Goal: Task Accomplishment & Management: Complete application form

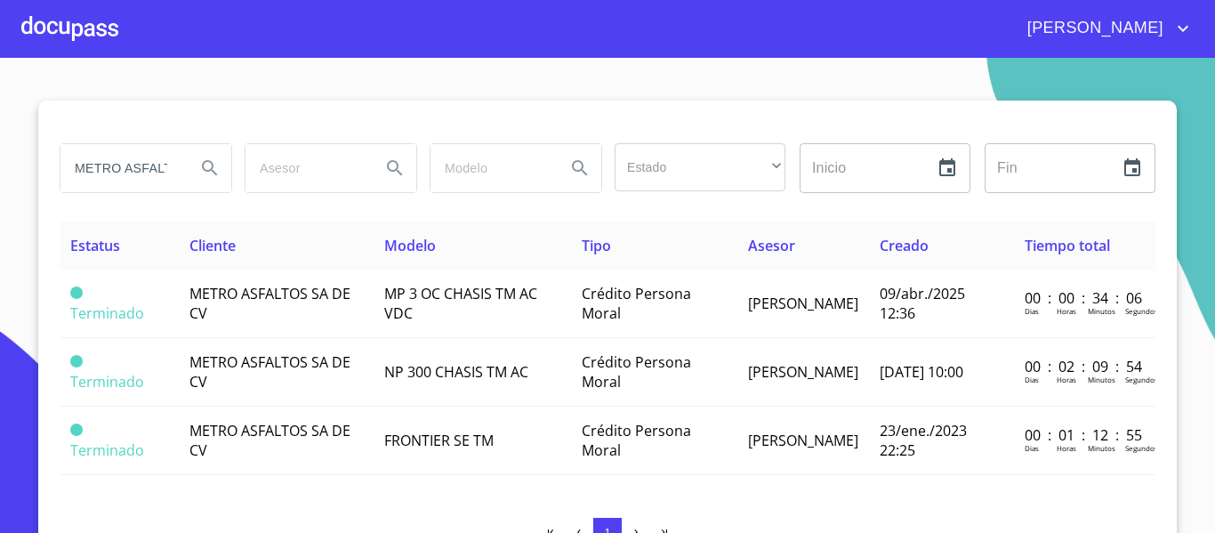
scroll to position [34, 0]
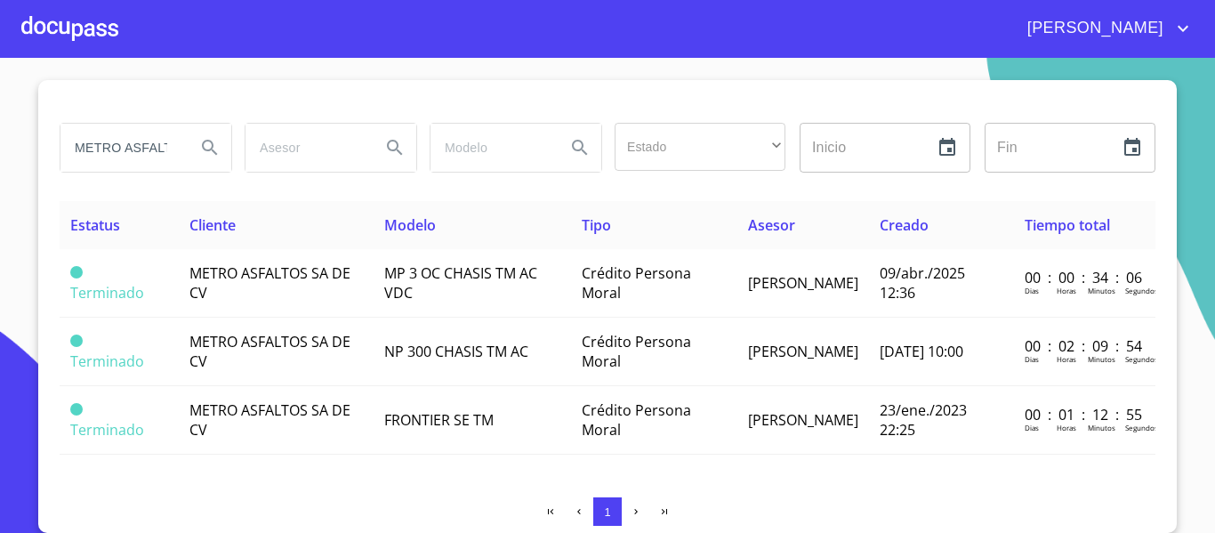
click at [54, 30] on div at bounding box center [69, 28] width 97 height 57
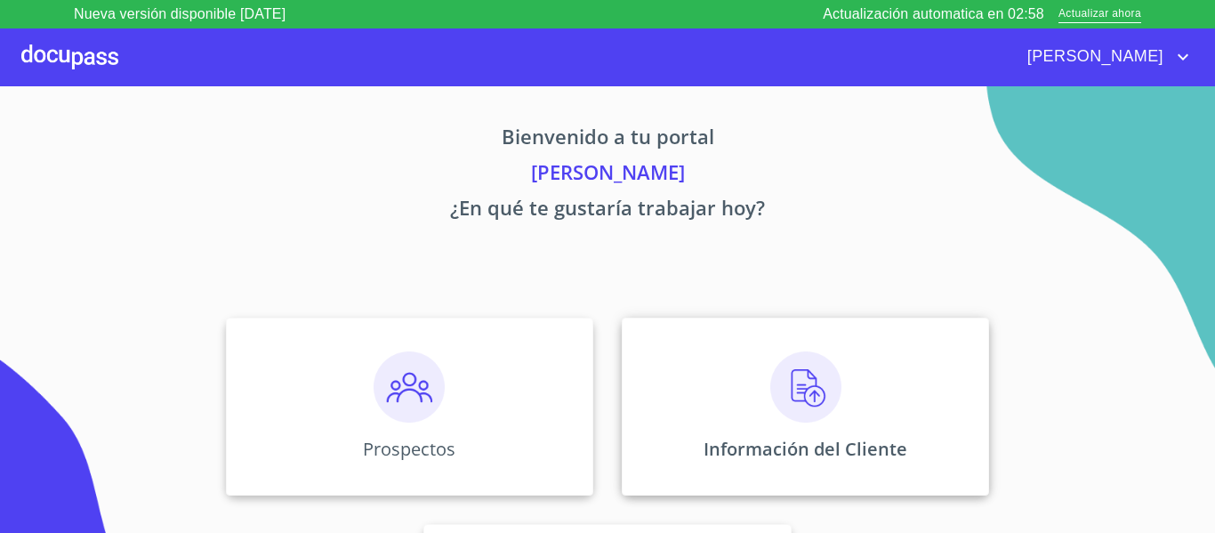
click at [707, 393] on div "Información del Cliente" at bounding box center [805, 407] width 367 height 178
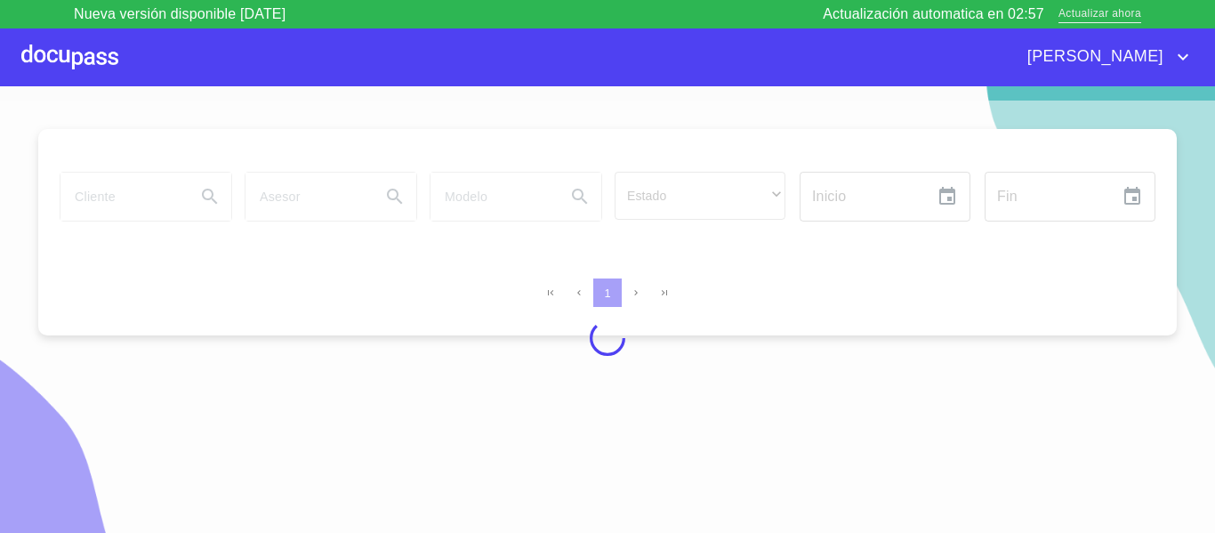
click at [1065, 11] on span "Actualizar ahora" at bounding box center [1100, 14] width 83 height 19
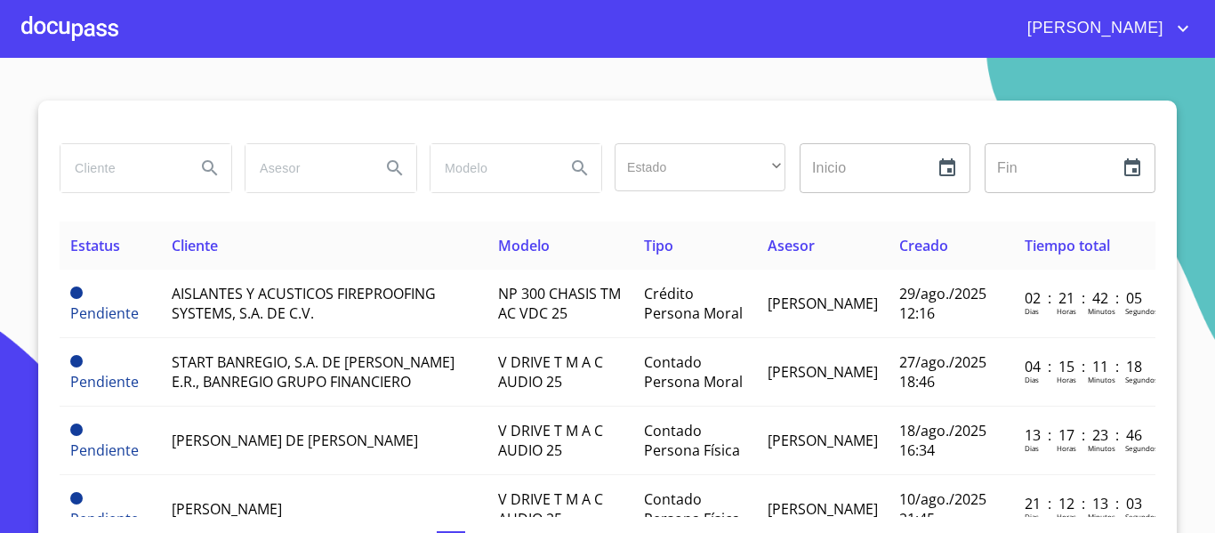
click at [85, 28] on div at bounding box center [69, 28] width 97 height 57
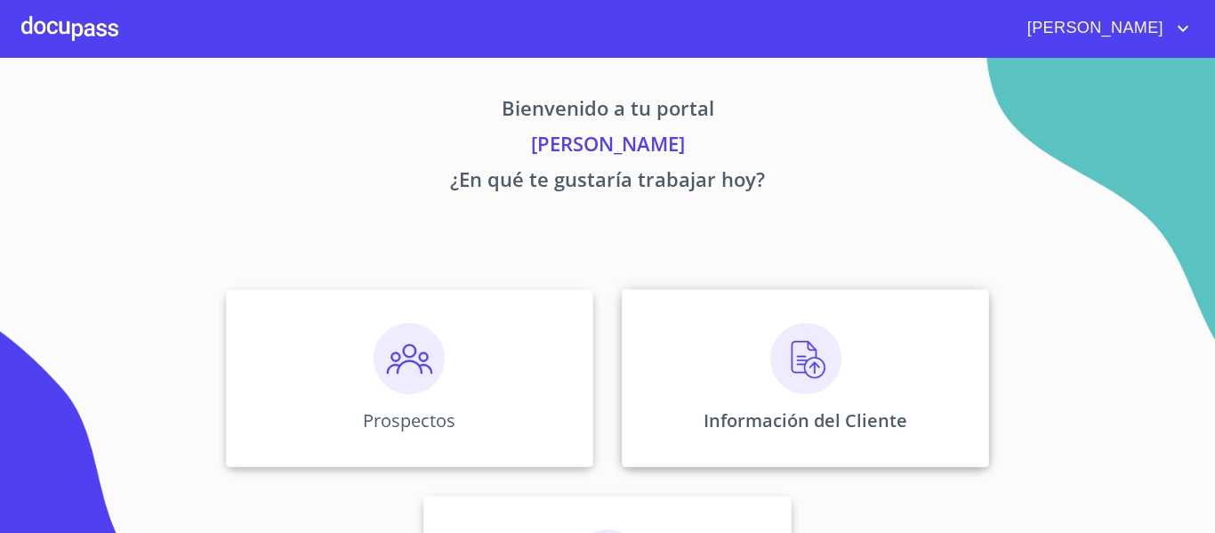
drag, startPoint x: 681, startPoint y: 399, endPoint x: 695, endPoint y: 391, distance: 16.0
click at [695, 391] on div "Información del Cliente" at bounding box center [805, 378] width 367 height 178
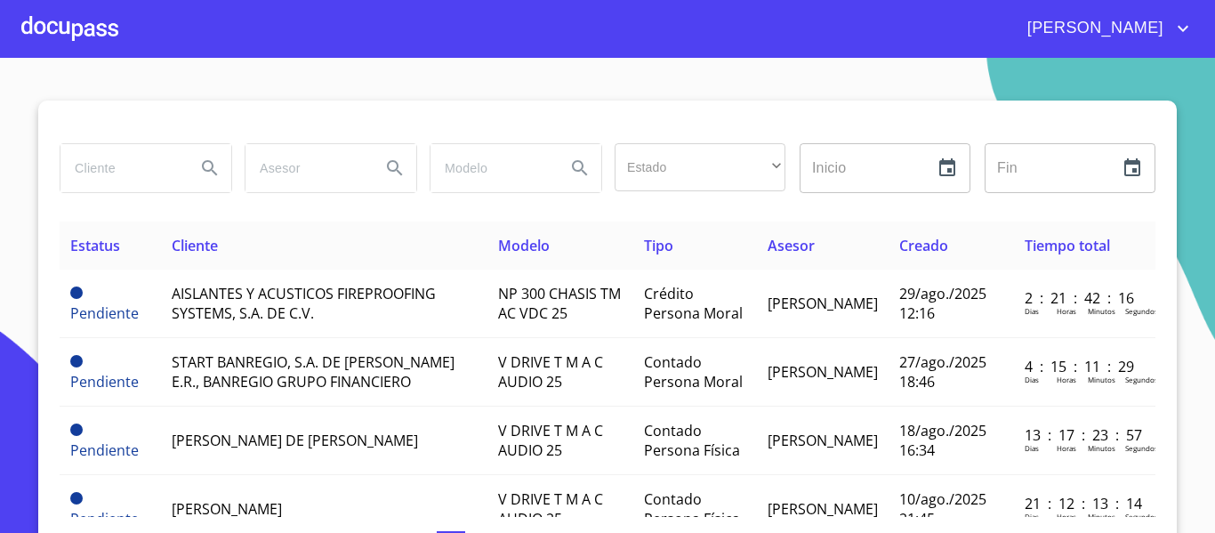
click at [138, 165] on input "search" at bounding box center [120, 168] width 121 height 48
type input "[PERSON_NAME]"
click at [200, 157] on button "Search" at bounding box center [210, 168] width 43 height 43
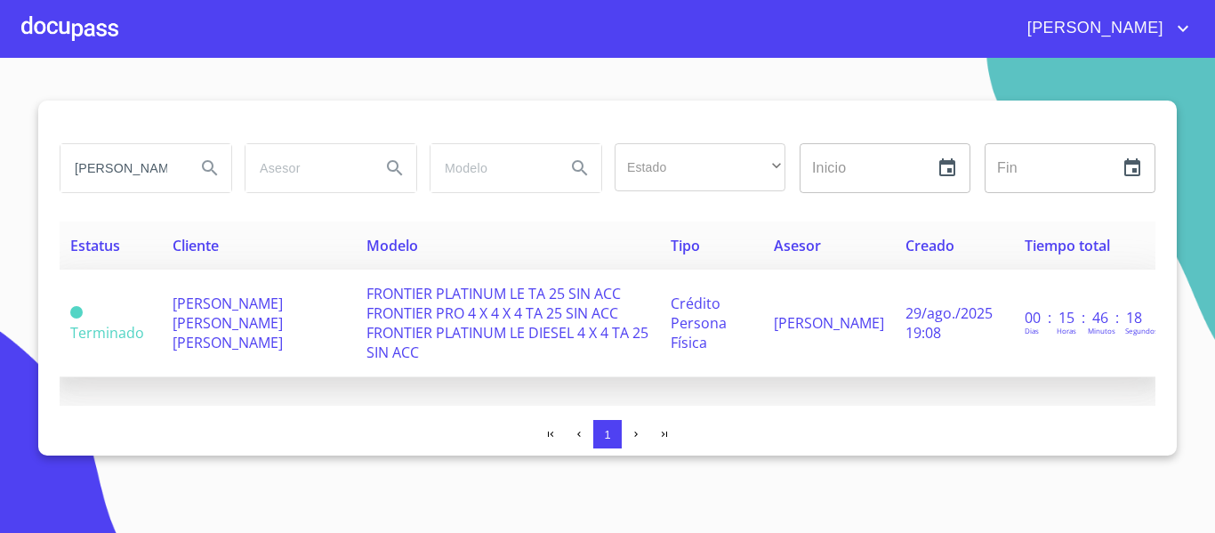
click at [367, 318] on span "FRONTIER PLATINUM LE TA 25 SIN ACC FRONTIER PRO 4 X 4 X 4 TA 25 SIN ACC FRONTIE…" at bounding box center [508, 323] width 282 height 78
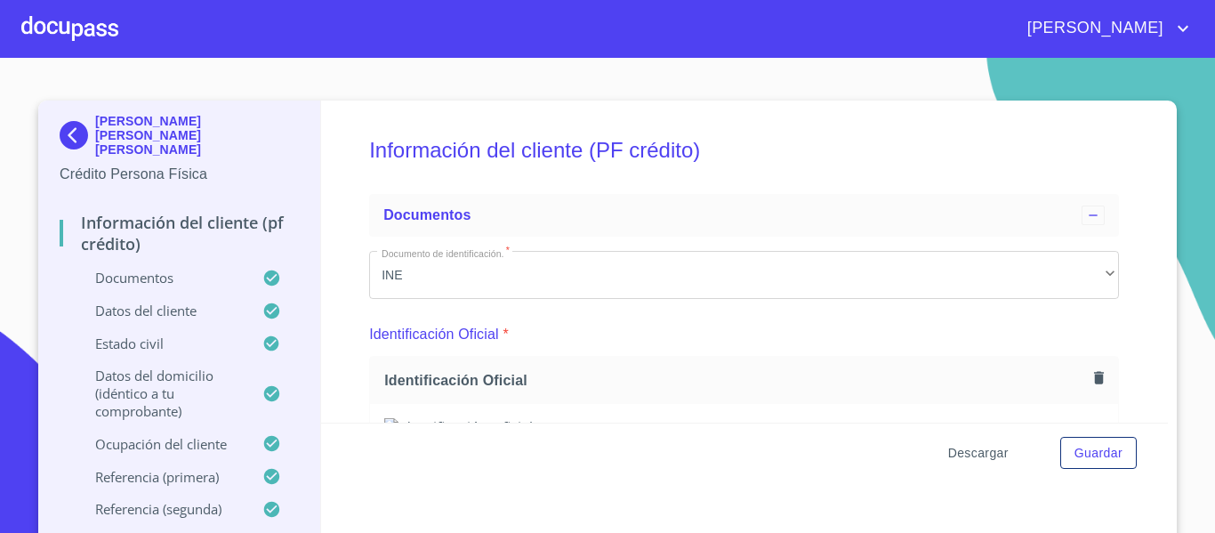
click at [961, 459] on span "Descargar" at bounding box center [978, 453] width 60 height 22
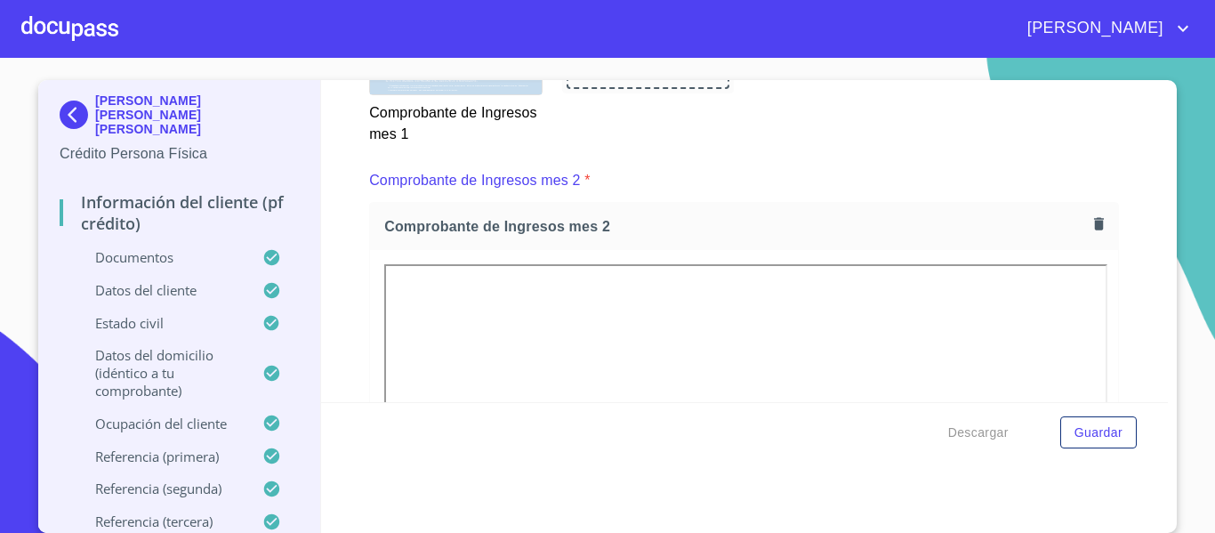
scroll to position [1957, 0]
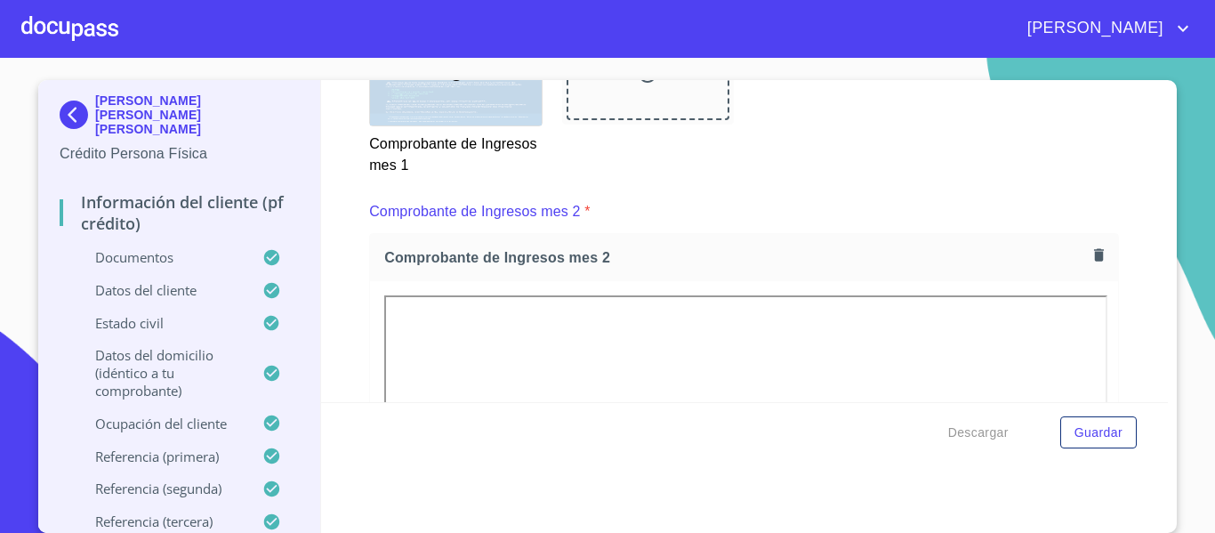
click at [79, 101] on img at bounding box center [78, 115] width 36 height 28
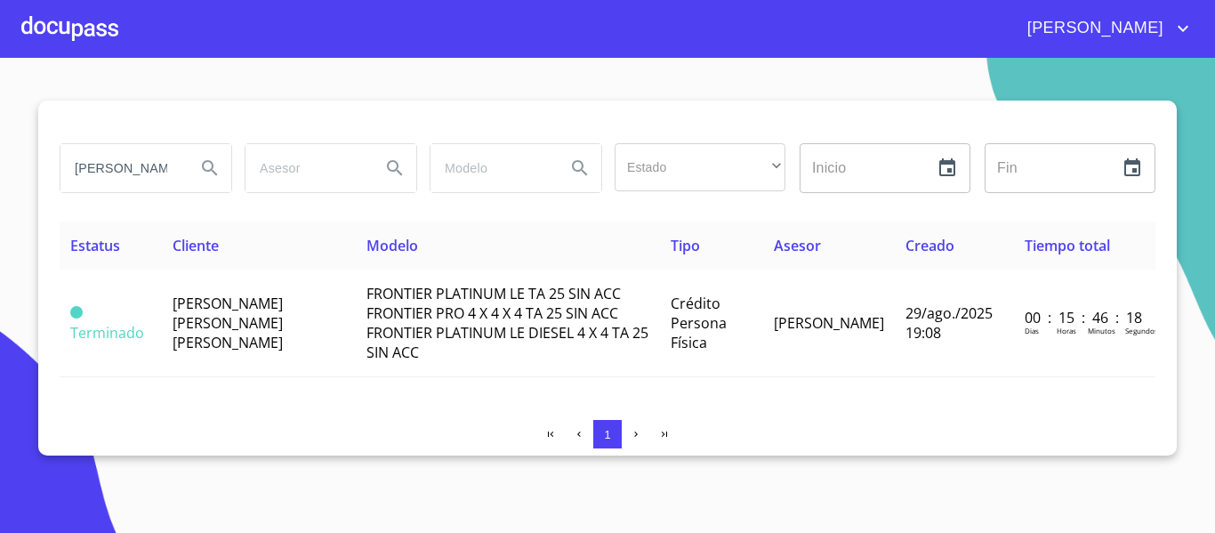
click at [158, 169] on input "[PERSON_NAME]" at bounding box center [120, 168] width 121 height 48
type input "J"
type input "[PERSON_NAME]"
click at [209, 171] on icon "Search" at bounding box center [209, 167] width 15 height 15
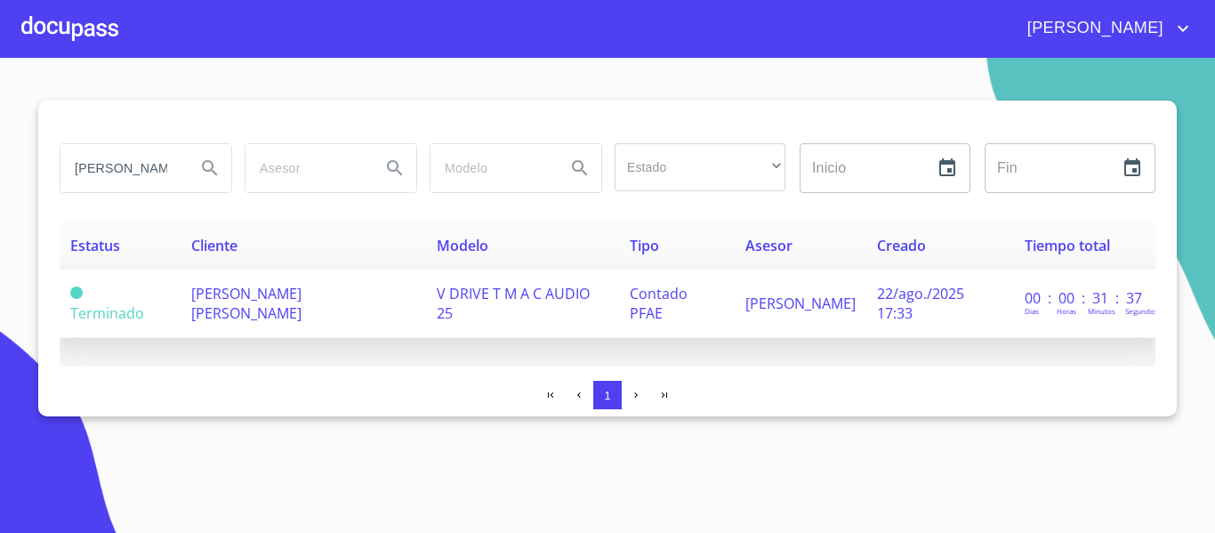
click at [574, 305] on span "V DRIVE T M A C AUDIO 25" at bounding box center [513, 303] width 153 height 39
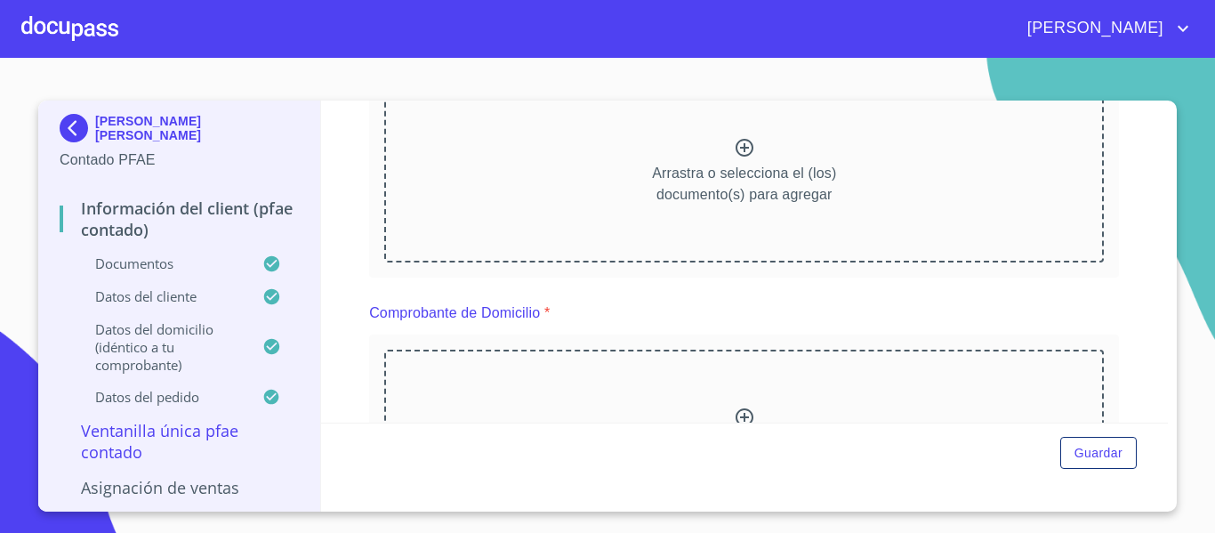
scroll to position [178, 0]
